Goal: Transaction & Acquisition: Purchase product/service

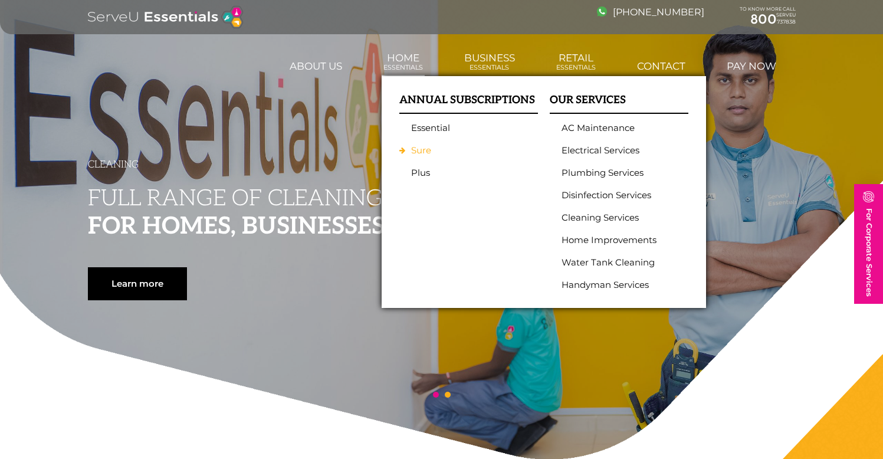
click at [419, 149] on link "Sure" at bounding box center [465, 150] width 109 height 11
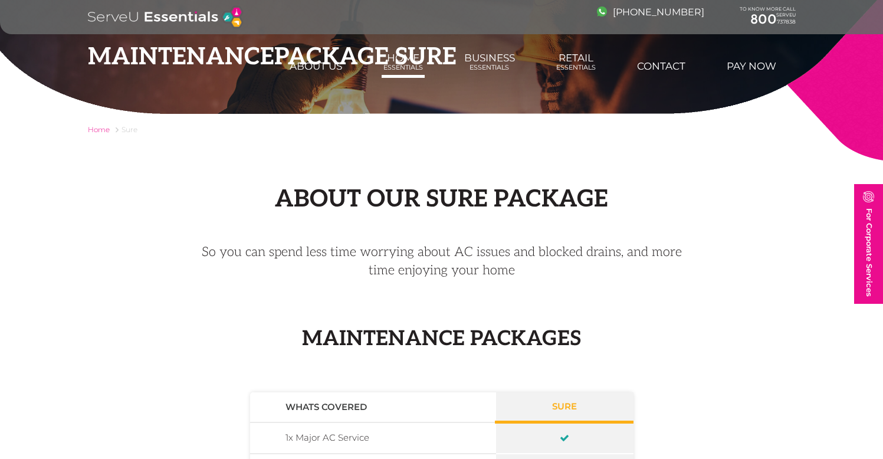
scroll to position [34, 0]
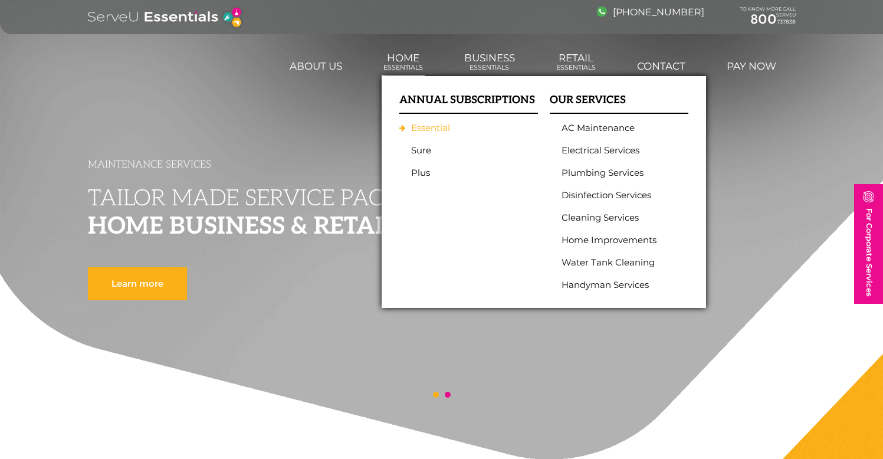
click at [420, 127] on link "Essential" at bounding box center [465, 128] width 109 height 11
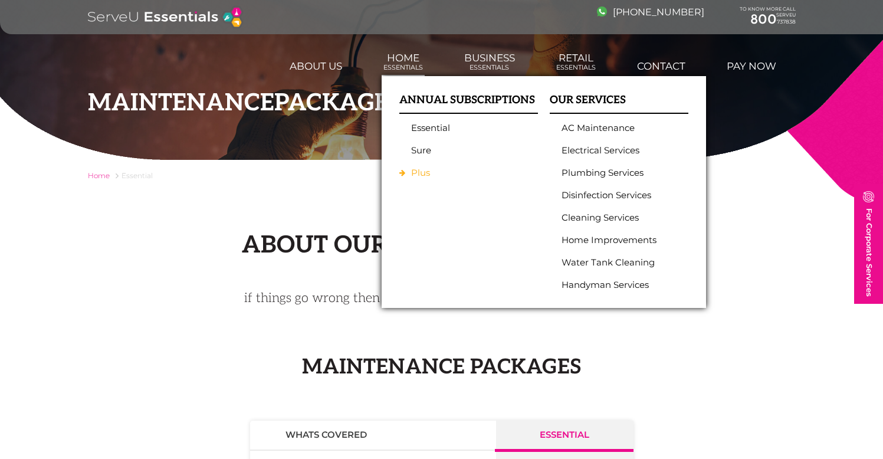
click at [418, 170] on link "Plus" at bounding box center [465, 173] width 109 height 11
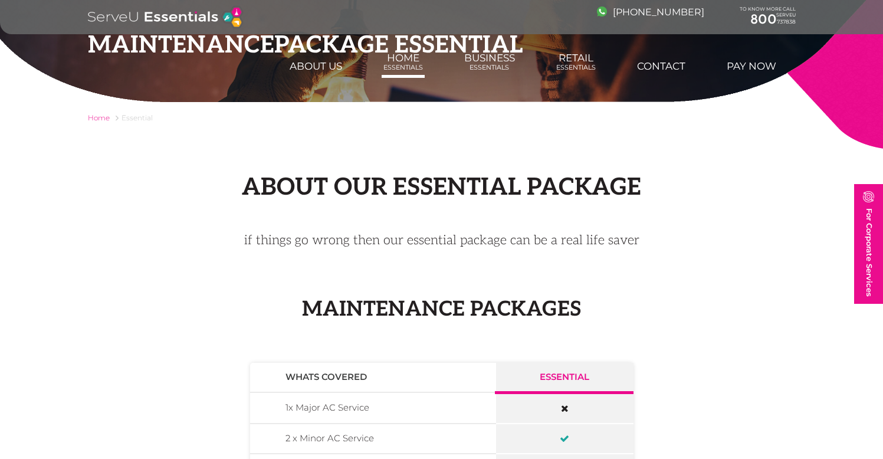
scroll to position [327, 0]
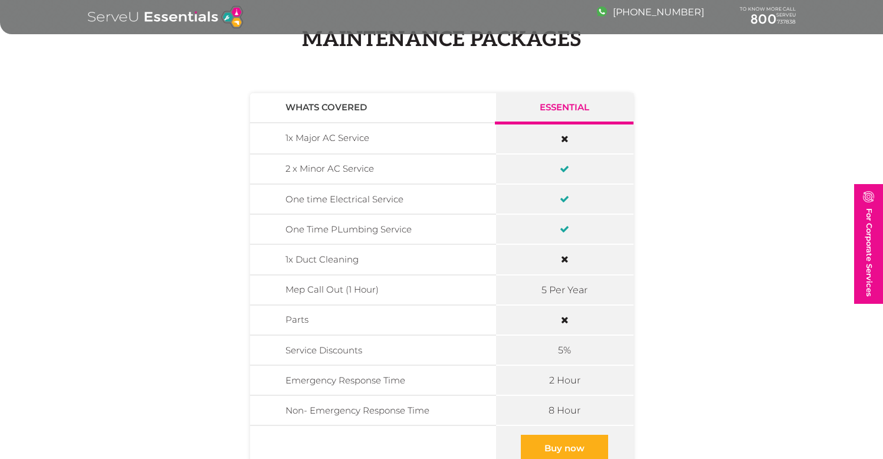
click at [345, 140] on td "1x Major AC Service" at bounding box center [373, 138] width 246 height 31
click at [335, 138] on td "1x Major AC Service" at bounding box center [373, 138] width 246 height 31
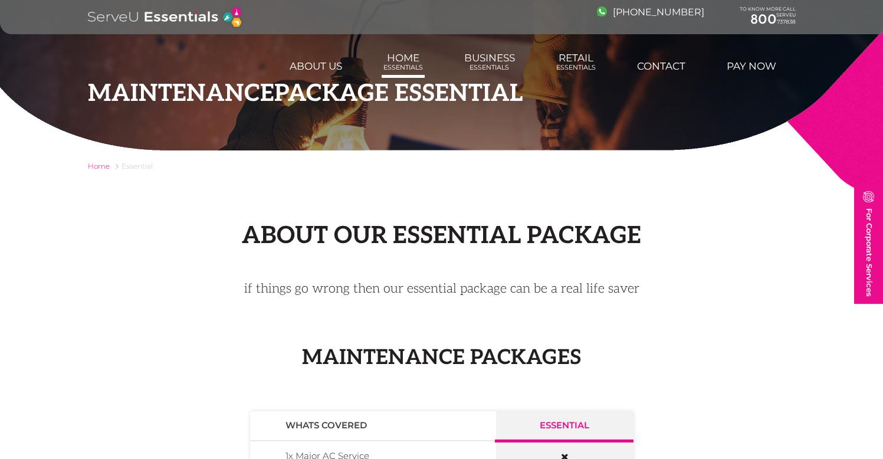
scroll to position [0, 0]
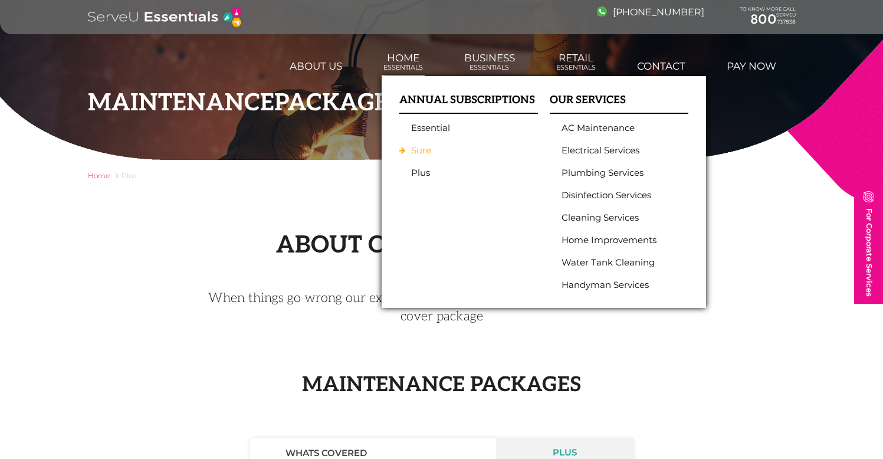
click at [419, 145] on link "Sure" at bounding box center [465, 150] width 109 height 11
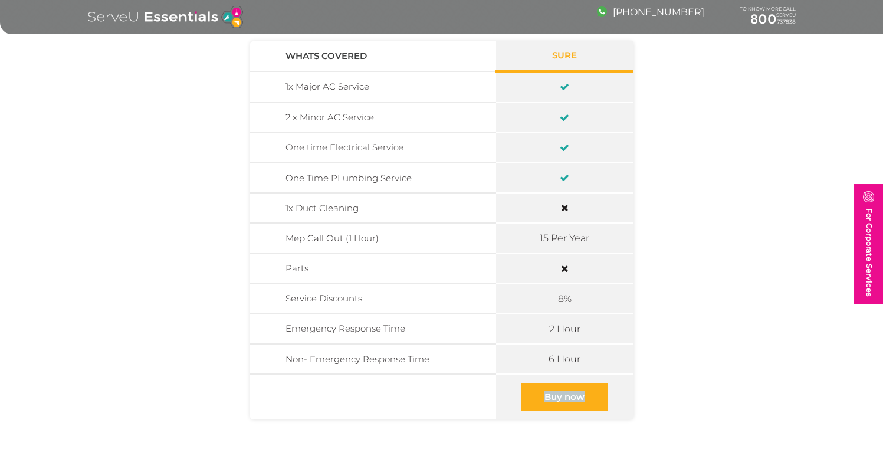
scroll to position [407, 0]
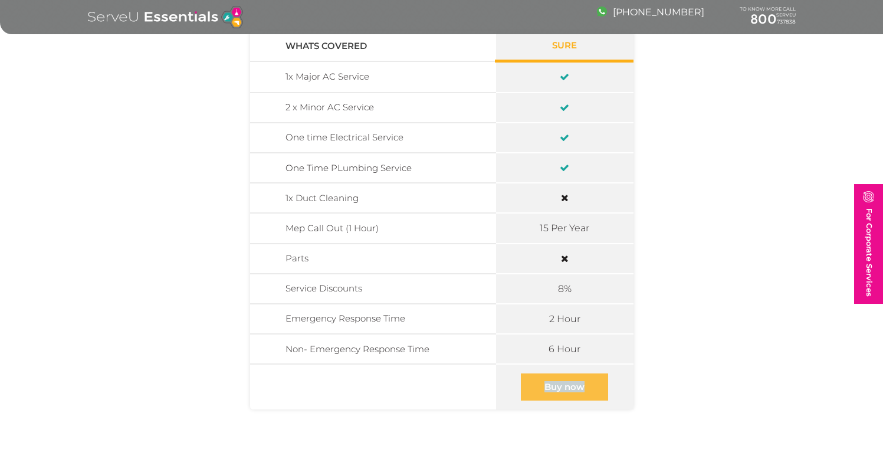
click at [545, 383] on link "Buy now" at bounding box center [564, 386] width 87 height 27
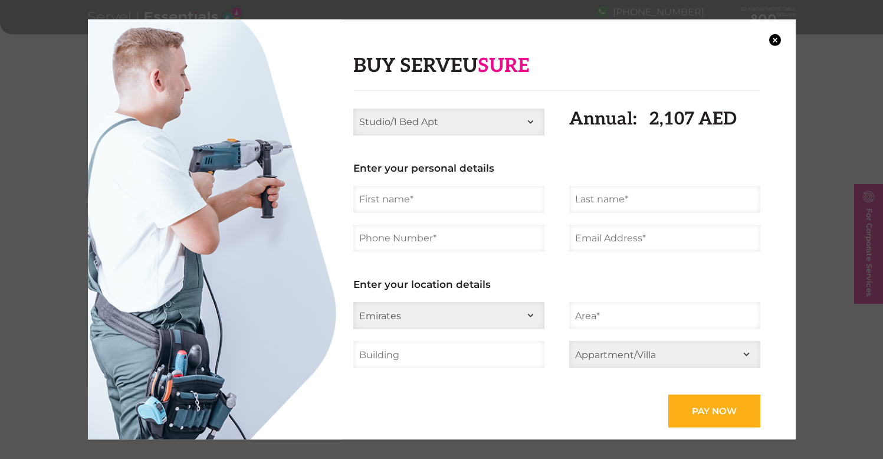
click at [526, 122] on select "Studio/1 Bed Apt 2 Bed Apt 3 Bed Apt 4 Bed Apt 2 Bed Villa 3 Bed Villa 4 Bed Vi…" at bounding box center [448, 121] width 191 height 27
select select "3 Bed Villa"
click at [353, 108] on select "Studio/1 Bed Apt 2 Bed Apt 3 Bed Apt 4 Bed Apt 2 Bed Villa 3 Bed Villa 4 Bed Vi…" at bounding box center [448, 121] width 191 height 27
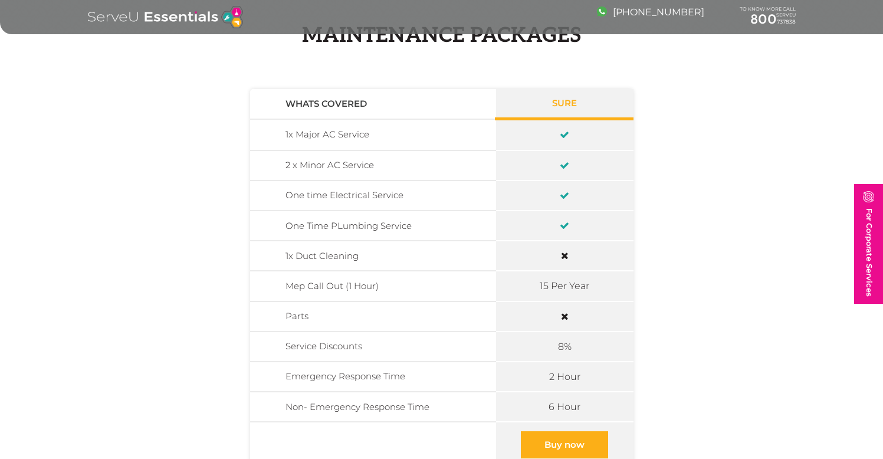
scroll to position [351, 0]
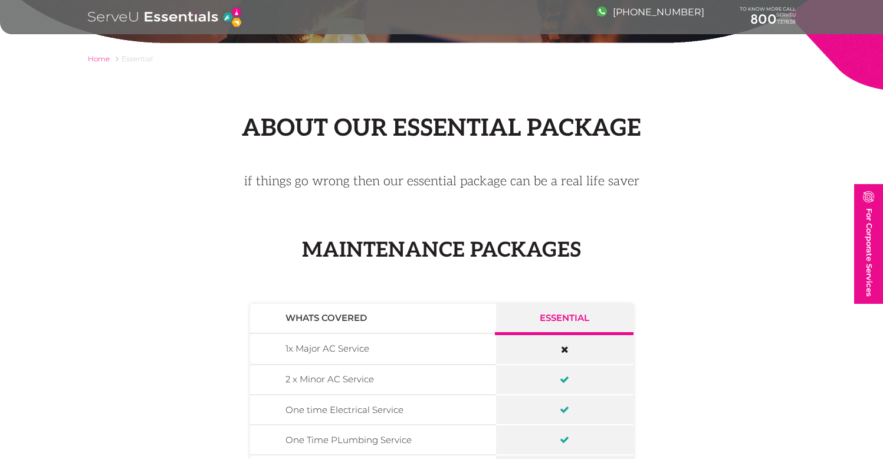
scroll to position [425, 0]
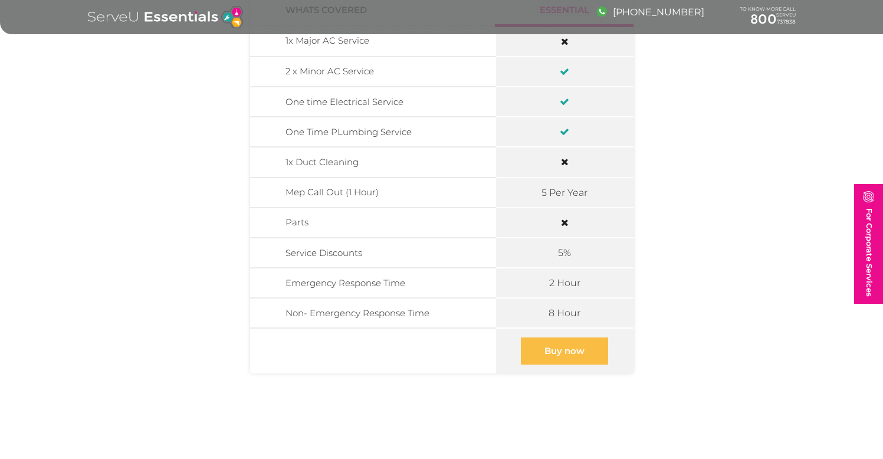
click at [588, 351] on link "Buy now" at bounding box center [564, 350] width 87 height 27
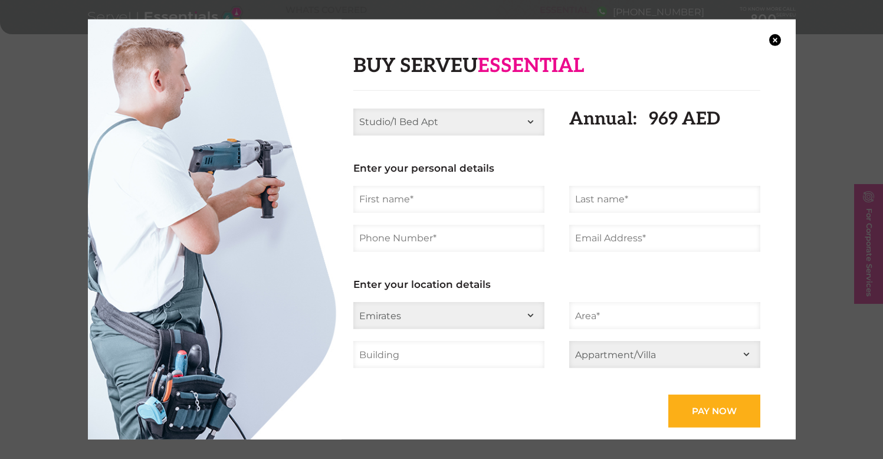
click at [532, 119] on select "Studio/1 Bed Apt 2 Bed Apt 3 Bed Apt 4 Bed Apt 2 Bed Villa 3 Bed Villa 4 Bed Vi…" at bounding box center [448, 121] width 191 height 27
select select "3 Bed Villa"
click at [353, 108] on select "Studio/1 Bed Apt 2 Bed Apt 3 Bed Apt 4 Bed Apt 2 Bed Villa 3 Bed Villa 4 Bed Vi…" at bounding box center [448, 121] width 191 height 27
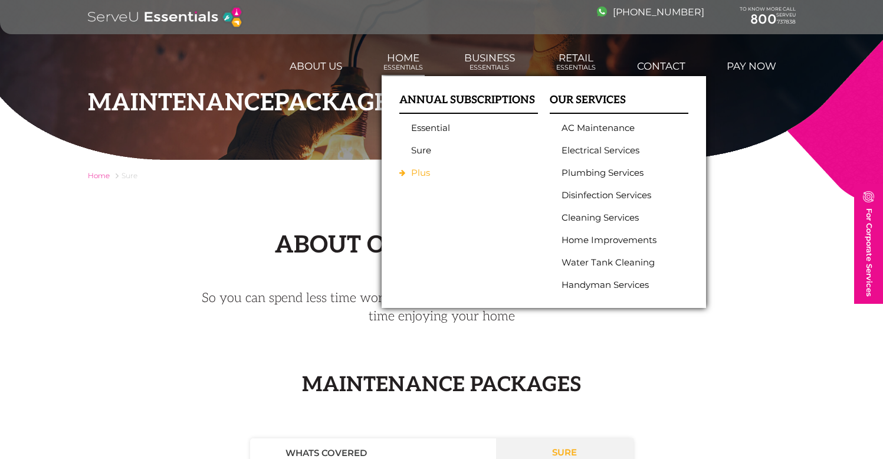
click at [419, 171] on link "Plus" at bounding box center [465, 173] width 109 height 11
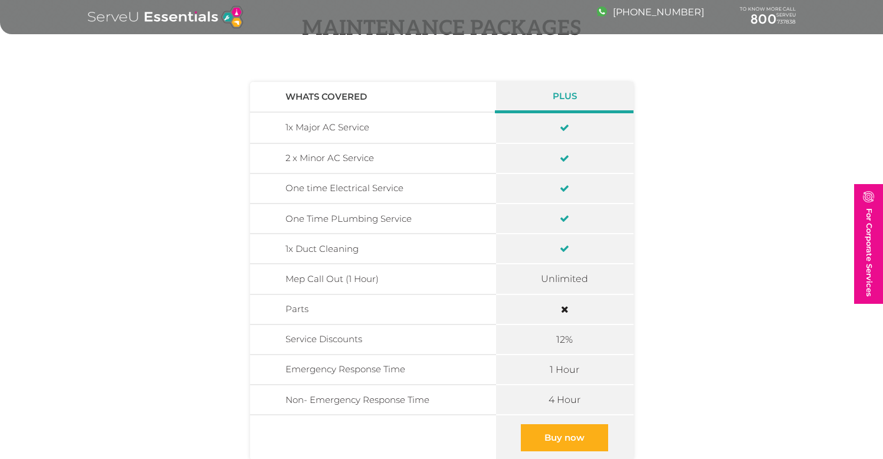
scroll to position [382, 0]
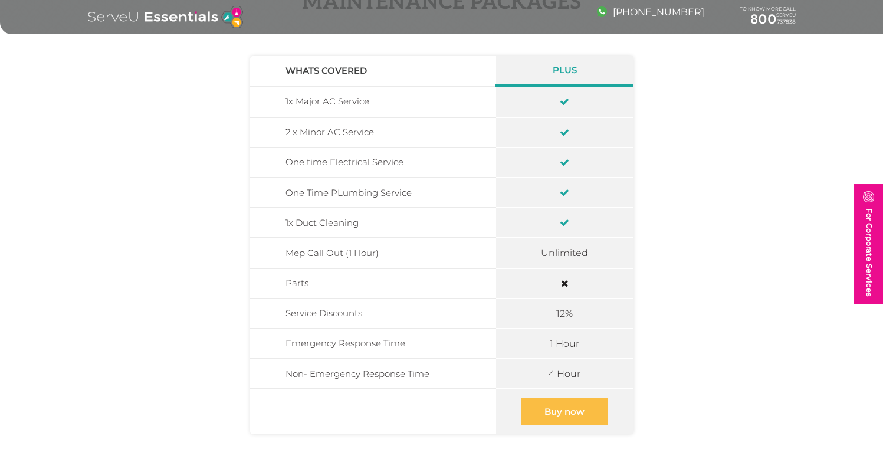
click at [570, 408] on link "Buy now" at bounding box center [564, 411] width 87 height 27
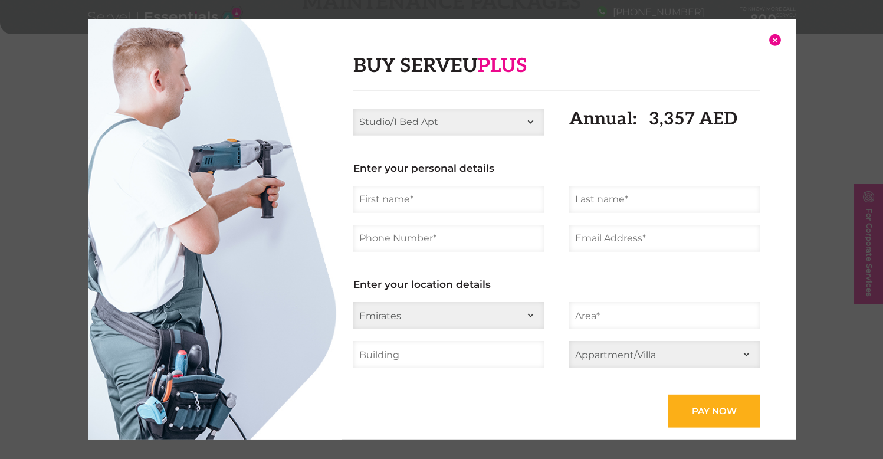
click at [776, 40] on button "×" at bounding box center [775, 40] width 12 height 12
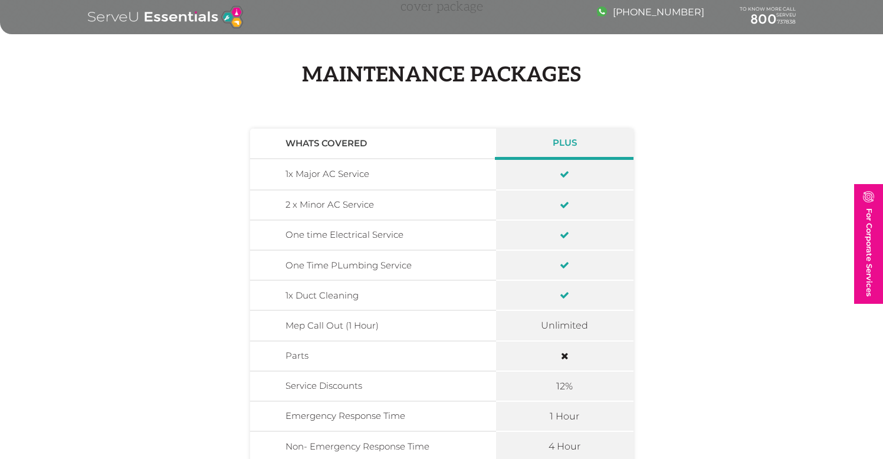
scroll to position [315, 0]
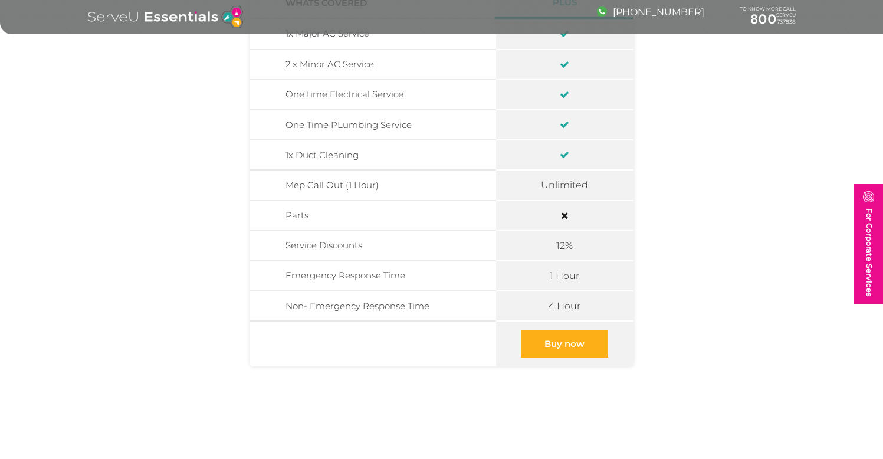
scroll to position [465, 0]
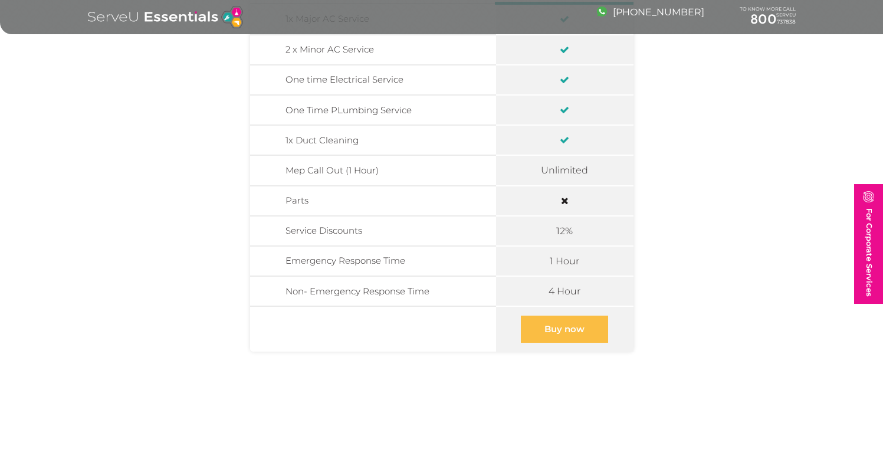
click at [578, 330] on link "Buy now" at bounding box center [564, 329] width 87 height 27
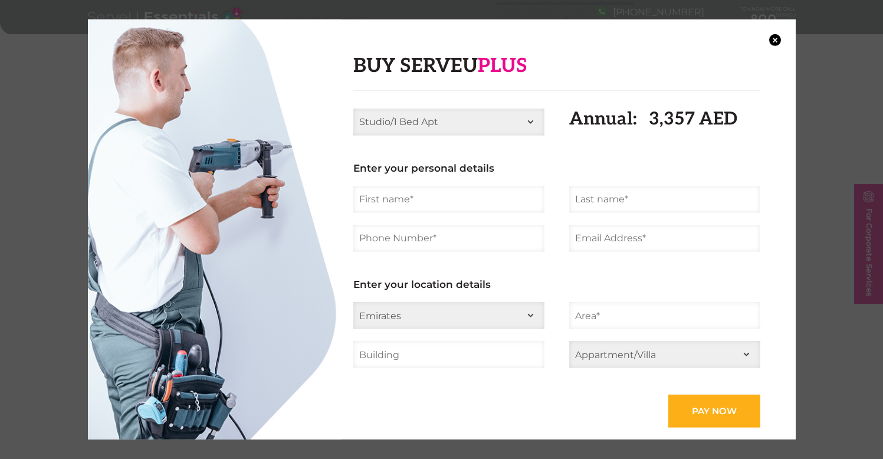
click at [529, 120] on select "Studio/1 Bed Apt 2 Bed Apt 3 Bed Apt 4 Bed Apt 2 Bed Villa 3 Bed Villa 4 Bed [G…" at bounding box center [448, 121] width 191 height 27
click at [353, 108] on select "Studio/1 Bed Apt 2 Bed Apt 3 Bed Apt 4 Bed Apt 2 Bed Villa 3 Bed Villa 4 Bed [G…" at bounding box center [448, 121] width 191 height 27
click at [530, 122] on select "Studio/1 Bed Apt 2 Bed Apt 3 Bed Apt 4 Bed Apt 2 Bed Villa 3 Bed Villa 4 Bed [G…" at bounding box center [448, 121] width 191 height 27
click at [353, 108] on select "Studio/1 Bed Apt 2 Bed Apt 3 Bed Apt 4 Bed Apt 2 Bed Villa 3 Bed Villa 4 Bed [G…" at bounding box center [448, 121] width 191 height 27
click at [530, 123] on select "Studio/1 Bed Apt 2 Bed Apt 3 Bed Apt 4 Bed Apt 2 Bed Villa 3 Bed Villa 4 Bed Vi…" at bounding box center [448, 121] width 191 height 27
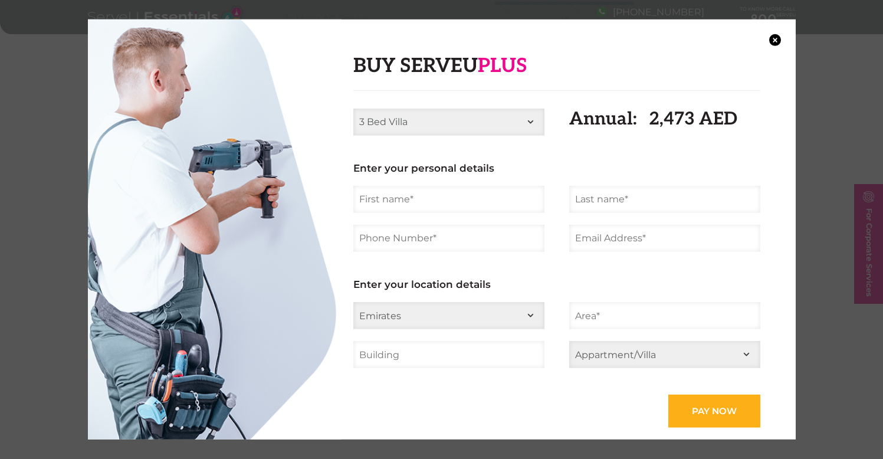
select select "3 Bed Villa"
click at [353, 108] on select "Studio/1 Bed Apt 2 Bed Apt 3 Bed Apt 4 Bed Apt 2 Bed Villa 3 Bed Villa 4 Bed Vi…" at bounding box center [448, 121] width 191 height 27
click at [777, 38] on button "×" at bounding box center [775, 40] width 12 height 12
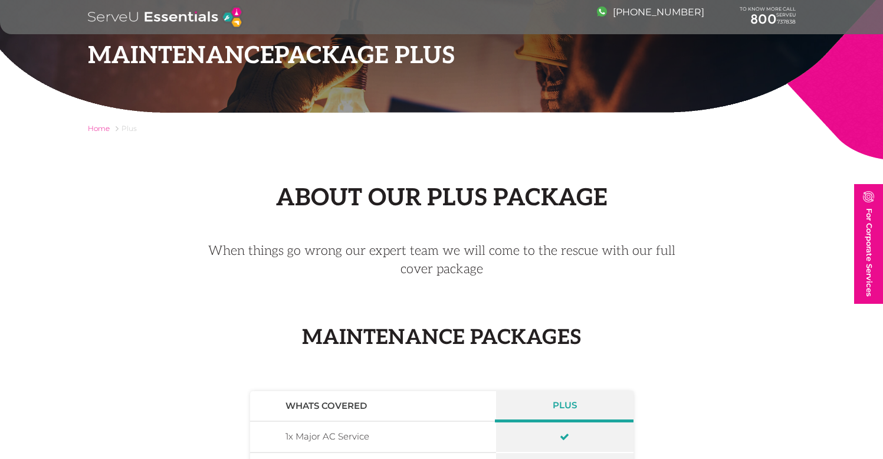
scroll to position [0, 0]
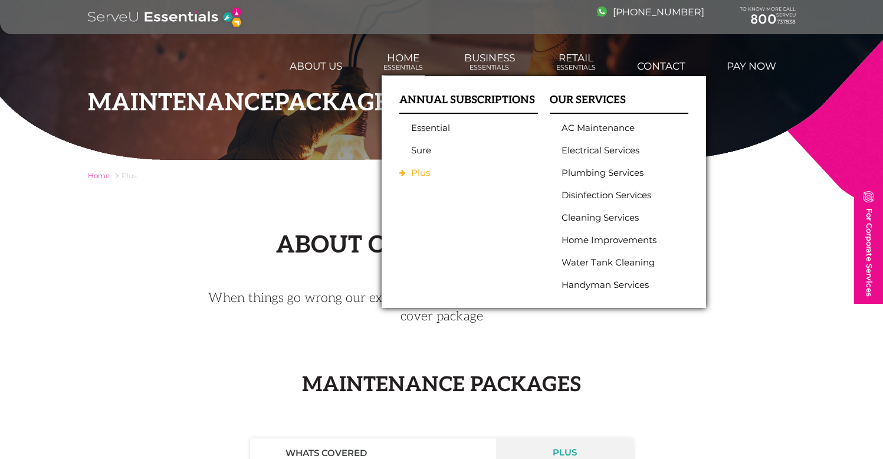
click at [420, 173] on link "Plus" at bounding box center [465, 173] width 109 height 11
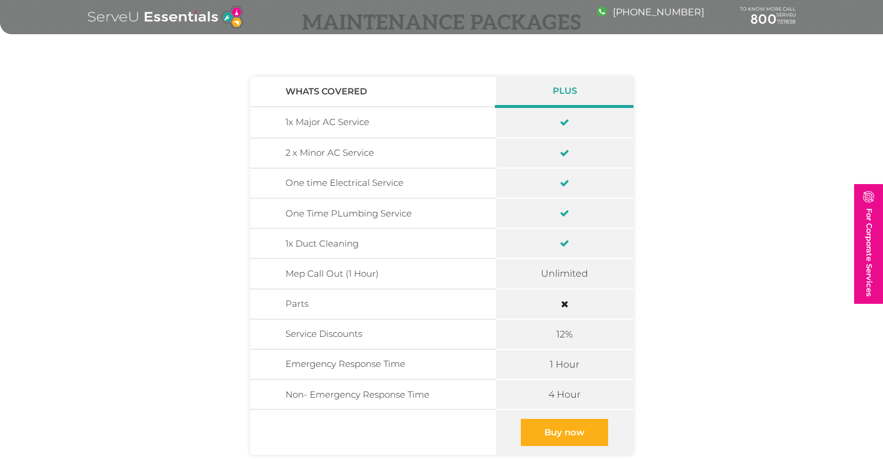
scroll to position [367, 0]
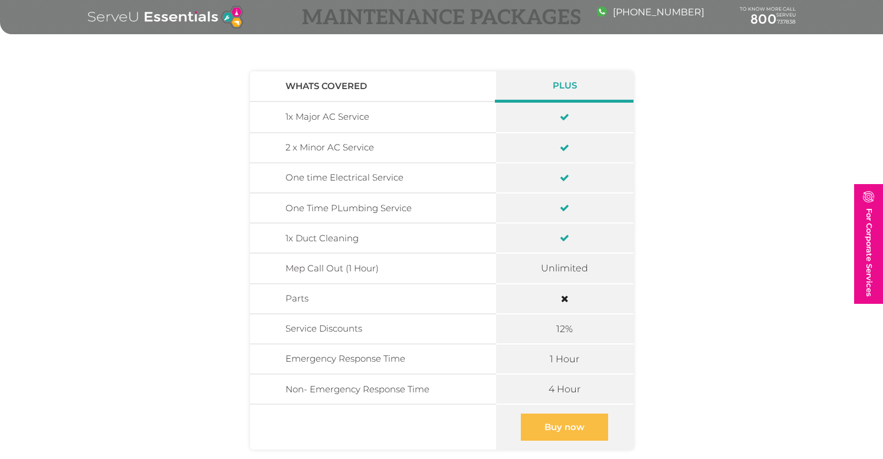
click at [574, 424] on link "Buy now" at bounding box center [564, 427] width 87 height 27
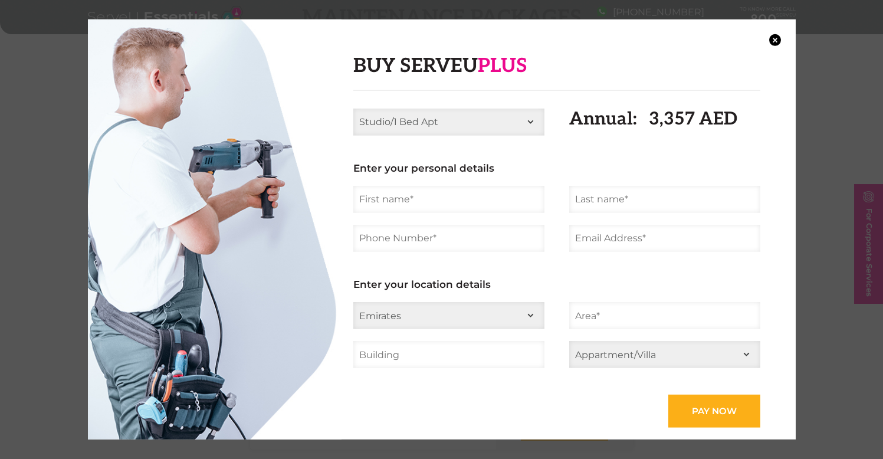
click at [532, 122] on select "Studio/1 Bed Apt 2 Bed Apt 3 Bed Apt 4 Bed Apt 2 Bed Villa 3 Bed Villa 4 Bed Vi…" at bounding box center [448, 121] width 191 height 27
select select "3 Bed Villa"
click at [353, 108] on select "Studio/1 Bed Apt 2 Bed Apt 3 Bed Apt 4 Bed Apt 2 Bed Villa 3 Bed Villa 4 Bed Vi…" at bounding box center [448, 121] width 191 height 27
click at [441, 196] on input "text" at bounding box center [448, 199] width 191 height 27
type input "Yann"
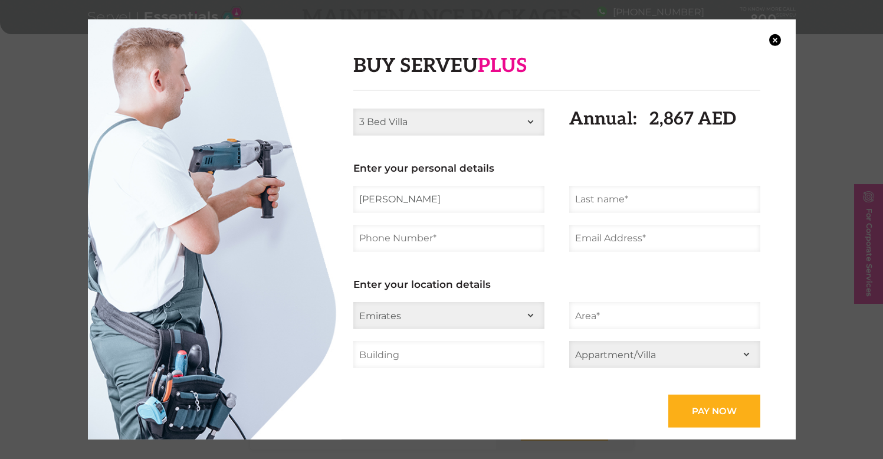
type input "Thepaut"
type input "0566906761"
type input "yann.thepaut@gmail.com"
click at [461, 316] on select "Emirates Abu Dhabi Dubai Ajman Sharjah Ras al Khaimah Fujairah Umm al-Quwain" at bounding box center [448, 315] width 191 height 27
select select "[GEOGRAPHIC_DATA]"
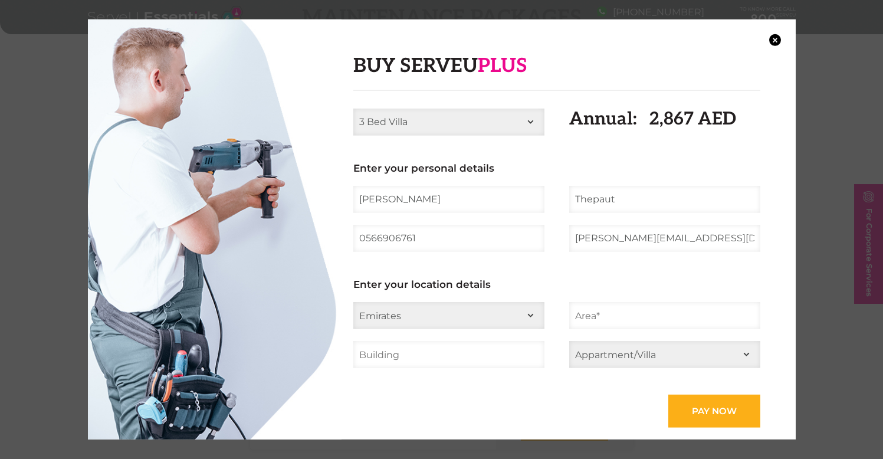
click at [353, 302] on select "Emirates Abu Dhabi Dubai Ajman Sharjah Ras al Khaimah Fujairah Umm al-Quwain" at bounding box center [448, 315] width 191 height 27
click at [636, 312] on input "text" at bounding box center [664, 315] width 191 height 27
type input "DIP"
click at [478, 360] on input "text" at bounding box center [448, 354] width 191 height 27
type input "Orchid Drive"
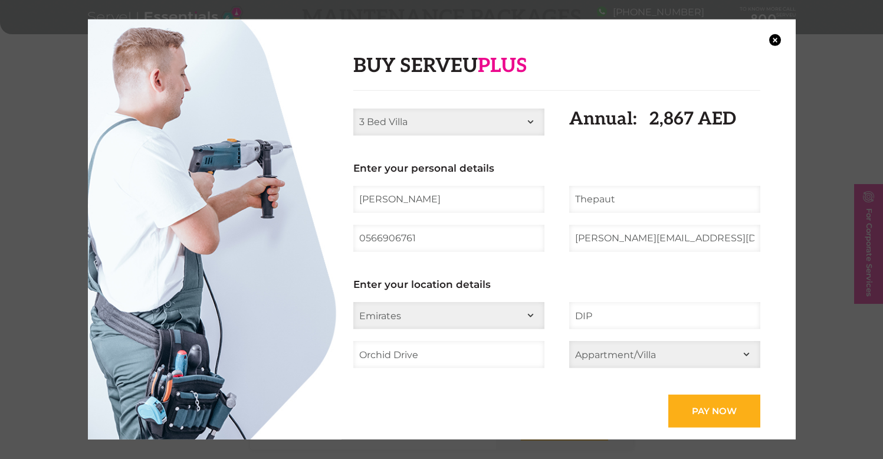
click at [634, 311] on input "DIP" at bounding box center [664, 315] width 191 height 27
type input "DIP - Green Community East"
click at [689, 350] on select "Appartment/Villa Appartment Villa" at bounding box center [664, 354] width 191 height 27
select select "Villa"
click at [569, 341] on select "Appartment/Villa Appartment Villa" at bounding box center [664, 354] width 191 height 27
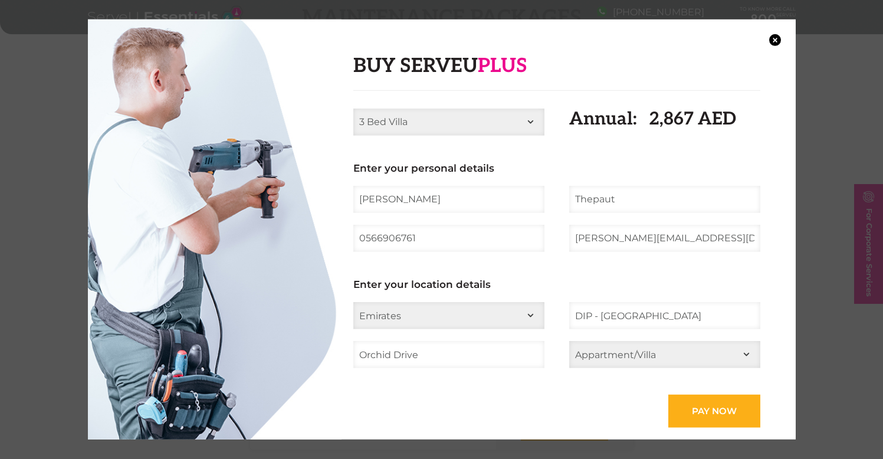
click at [447, 358] on input "Orchid Drive" at bounding box center [448, 354] width 191 height 27
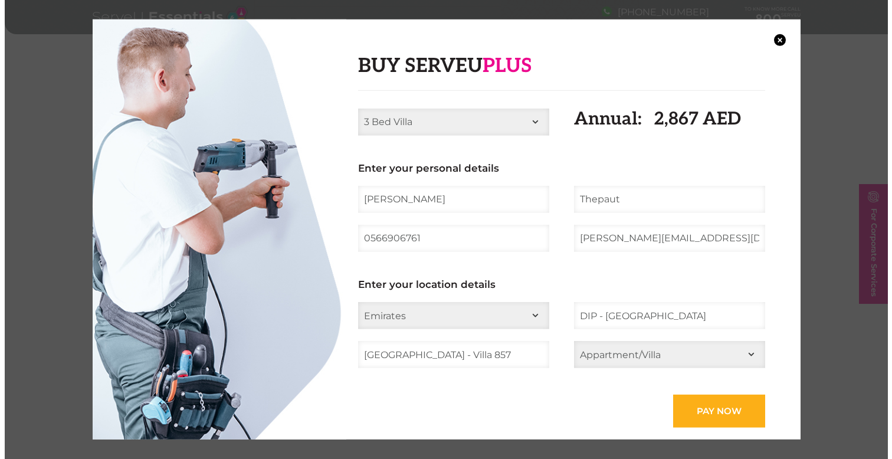
scroll to position [688, 0]
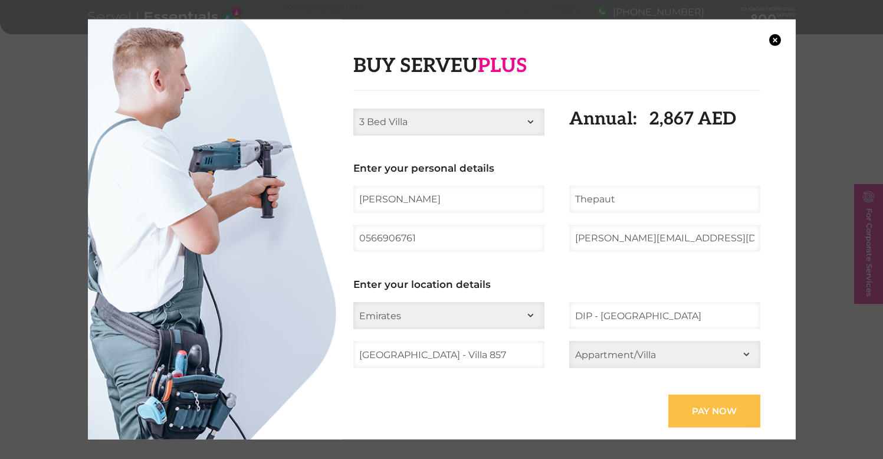
type input "Orchid Drive - Villa 857"
click at [715, 399] on input "Pay now" at bounding box center [714, 411] width 92 height 33
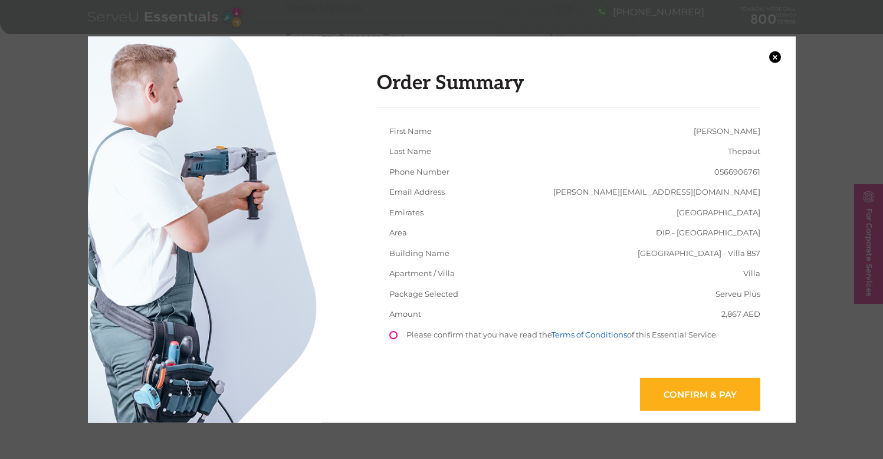
click at [578, 334] on link "Terms of Conditions" at bounding box center [590, 333] width 76 height 9
click at [691, 392] on link "Confirm & Pay" at bounding box center [700, 394] width 120 height 33
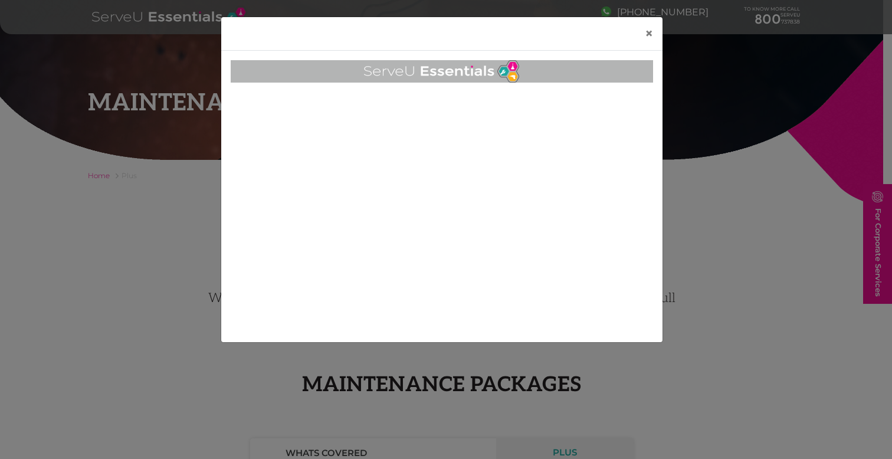
scroll to position [688, 0]
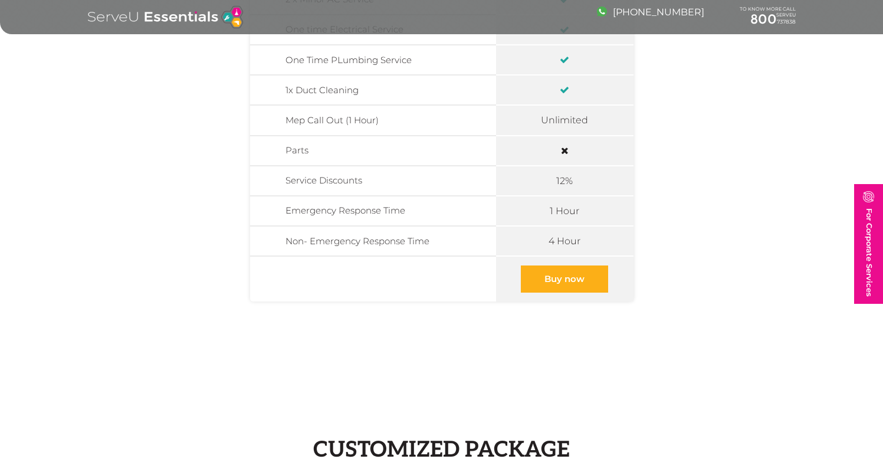
scroll to position [497, 0]
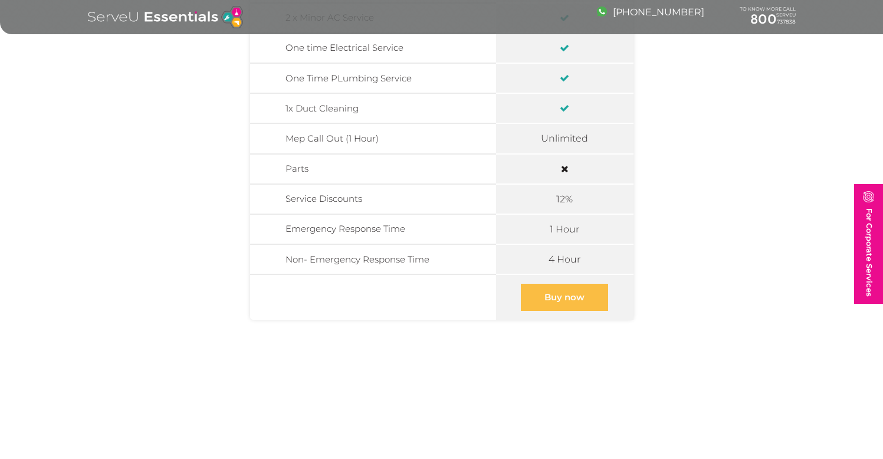
click at [570, 299] on link "Buy now" at bounding box center [564, 297] width 87 height 27
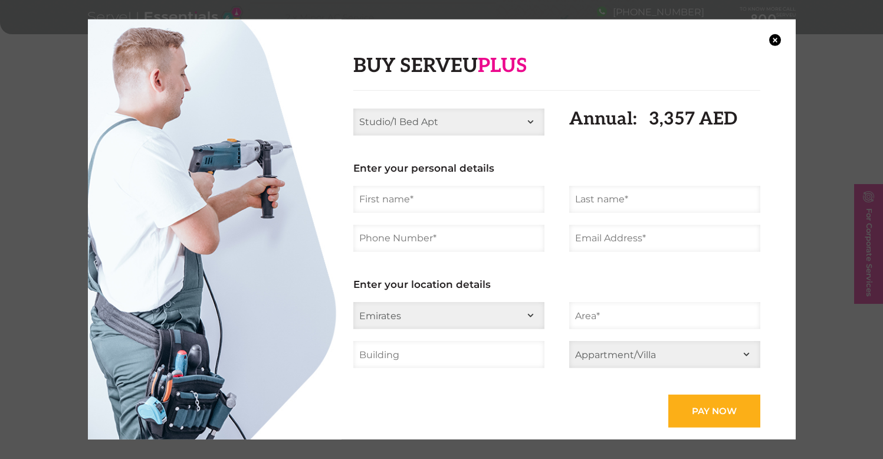
click at [467, 116] on select "Studio/1 Bed Apt 2 Bed Apt 3 Bed Apt 4 Bed Apt 2 Bed Villa 3 Bed Villa 4 Bed [G…" at bounding box center [448, 121] width 191 height 27
select select "3 Bed Villa"
click at [353, 108] on select "Studio/1 Bed Apt 2 Bed Apt 3 Bed Apt 4 Bed Apt 2 Bed Villa 3 Bed Villa 4 Bed [G…" at bounding box center [448, 121] width 191 height 27
